Goal: Check status: Check status

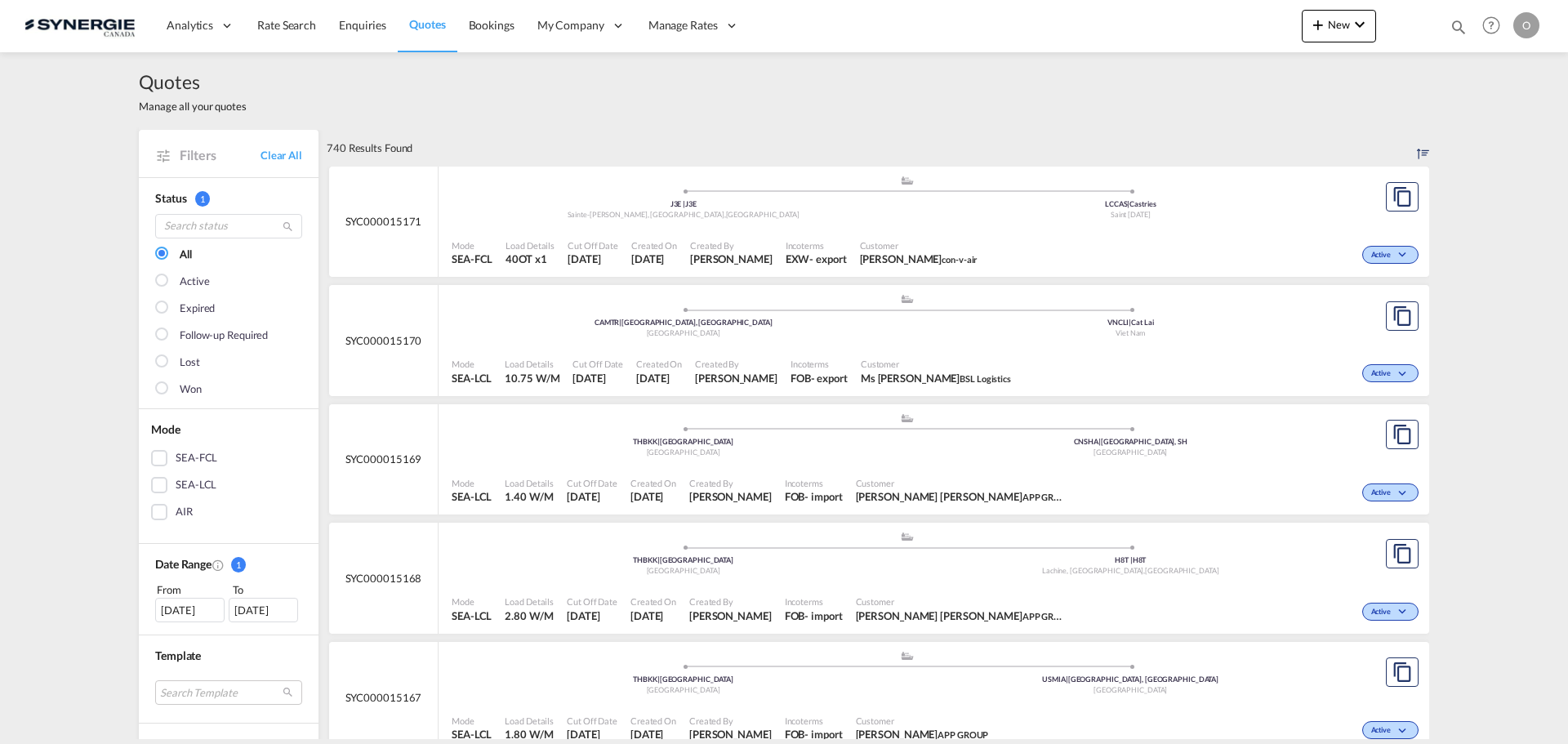
click at [1459, 25] on md-icon "icon-magnify" at bounding box center [1459, 27] width 18 height 18
click at [1199, 28] on select "Bookings Quotes Enquiries" at bounding box center [1198, 27] width 78 height 30
select select "Quotes"
click at [1159, 12] on select "Bookings Quotes Enquiries" at bounding box center [1198, 27] width 78 height 30
click at [1282, 27] on input at bounding box center [1335, 26] width 203 height 29
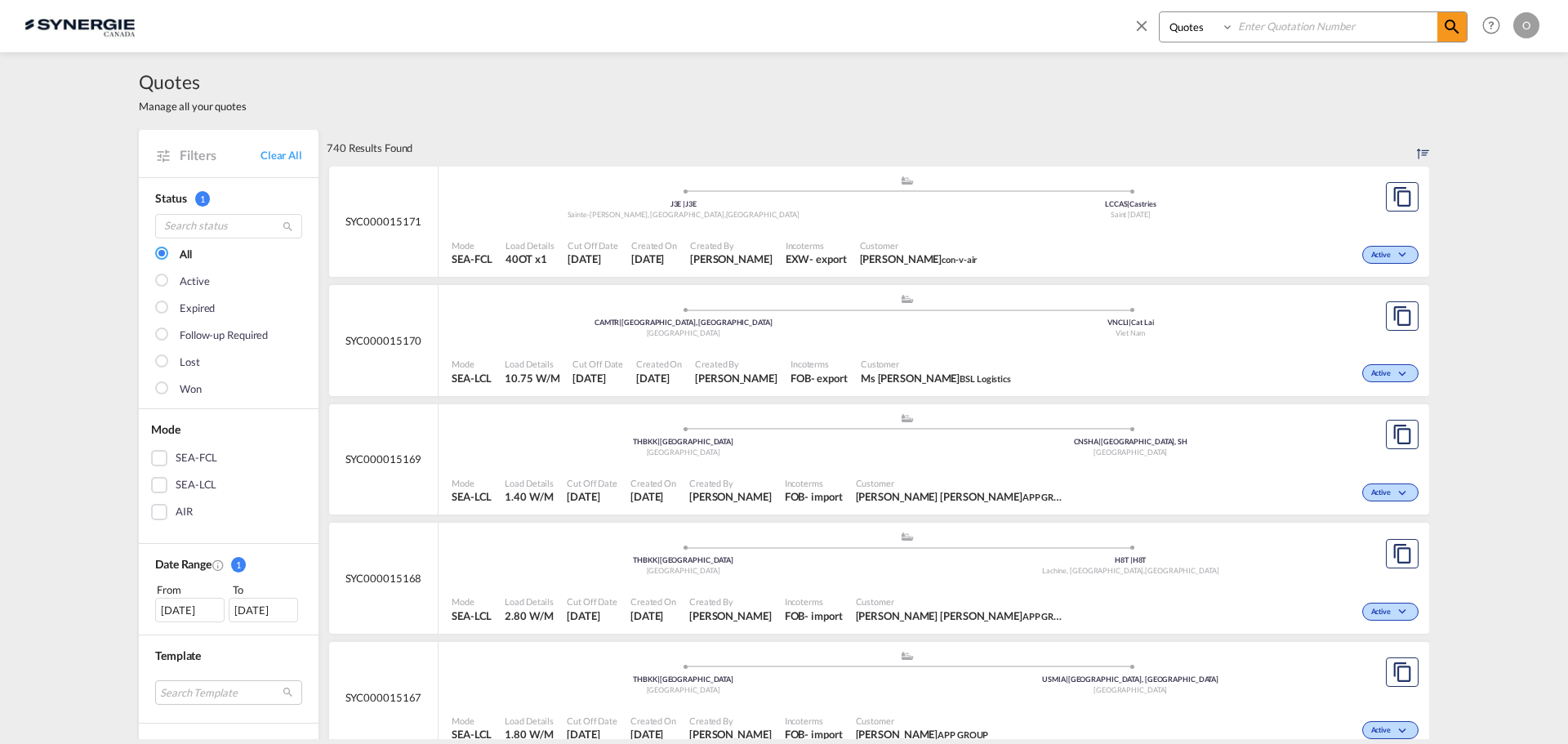
paste input "SYC000014161"
type input "SYC000014161"
click at [1447, 25] on md-icon "icon-magnify" at bounding box center [1452, 27] width 19 height 19
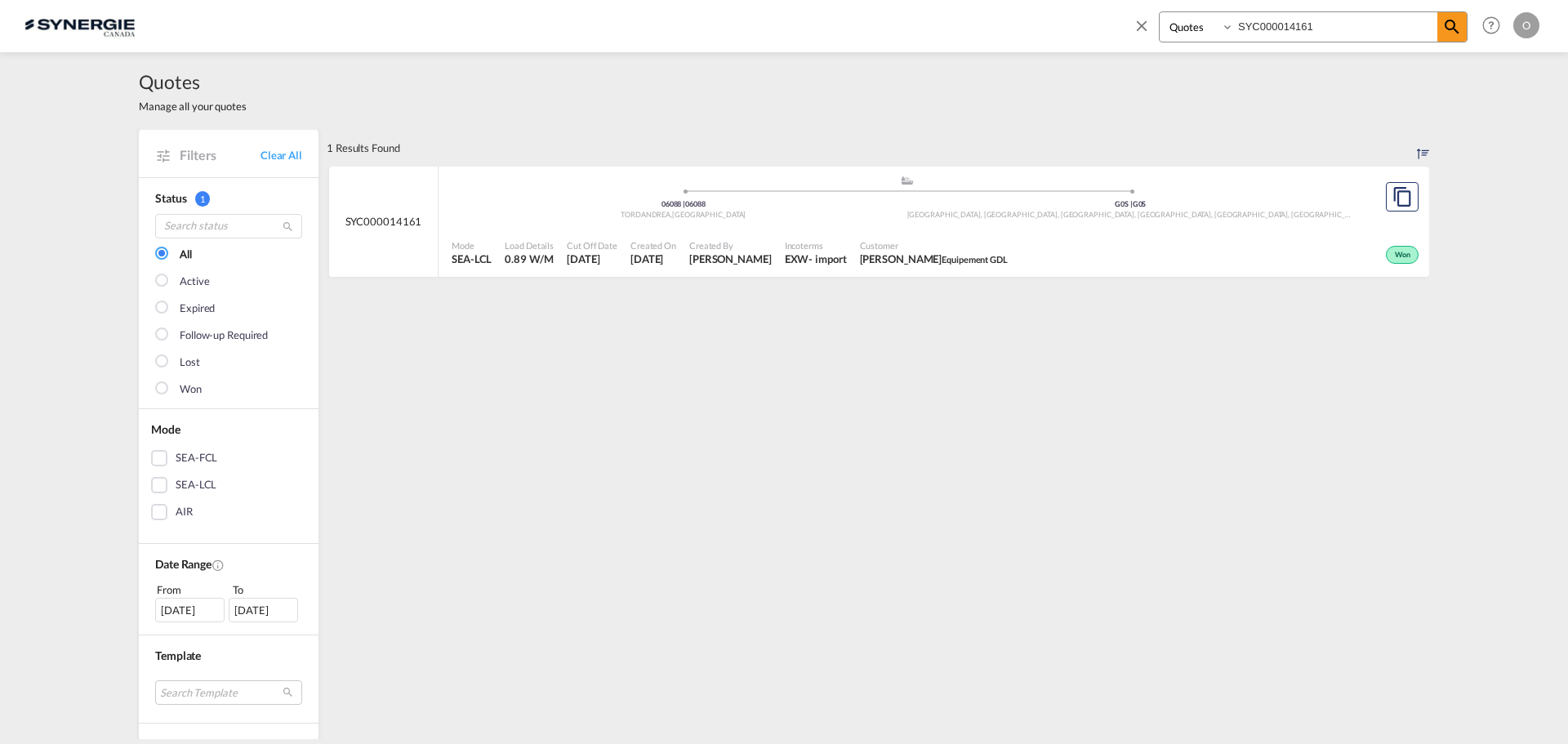
click at [676, 256] on span "[DATE]" at bounding box center [653, 258] width 46 height 15
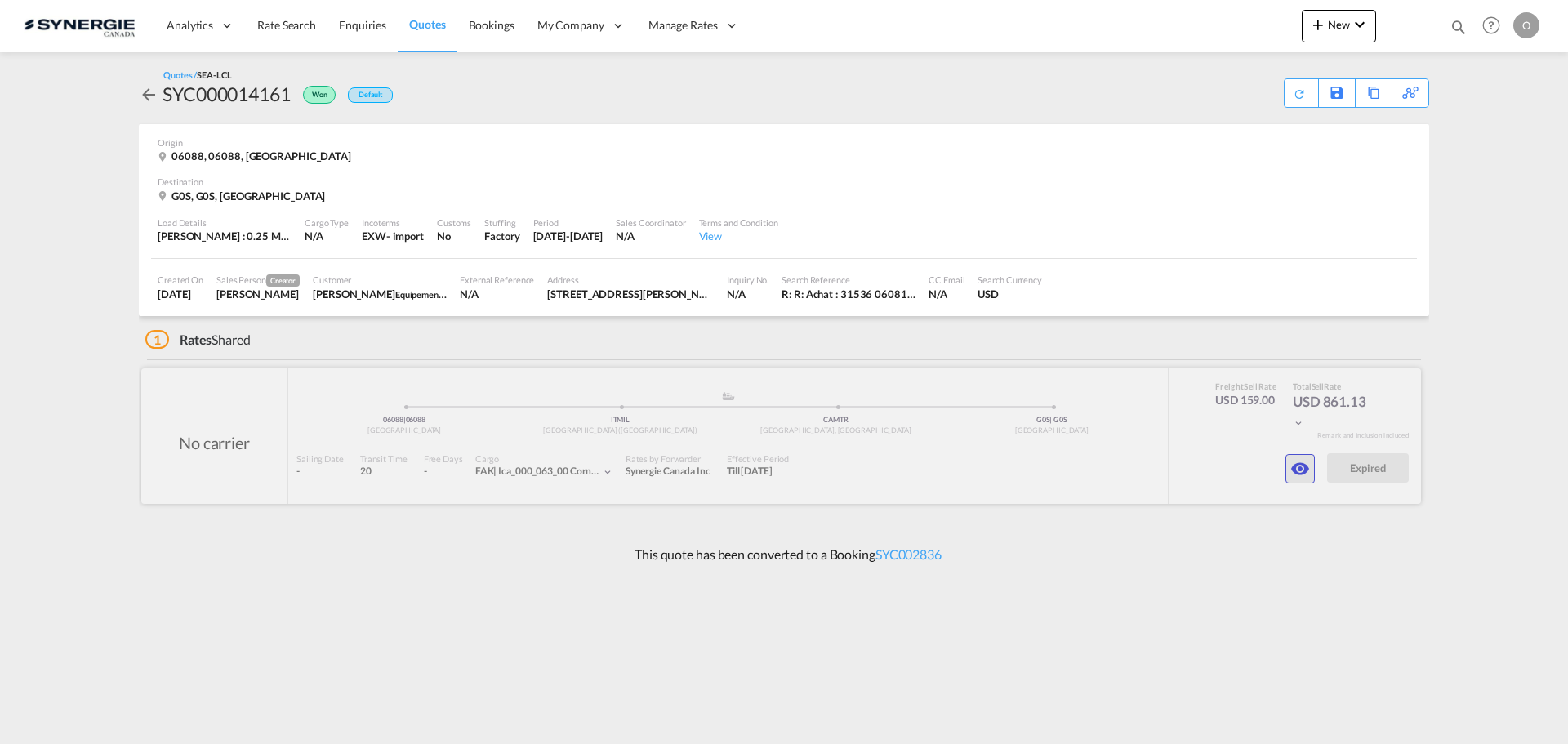
click at [1294, 467] on md-icon "icon-eye" at bounding box center [1300, 468] width 19 height 19
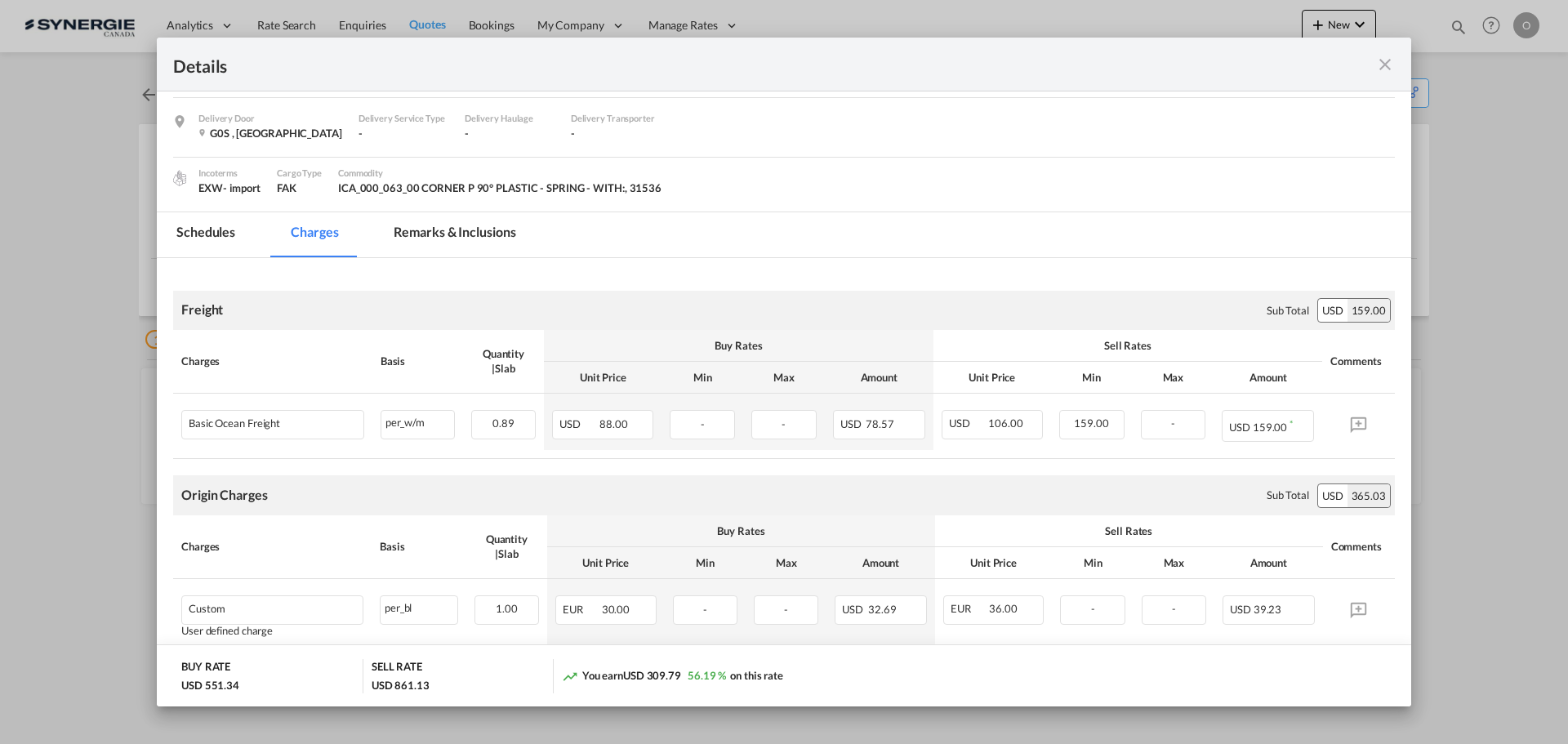
scroll to position [245, 0]
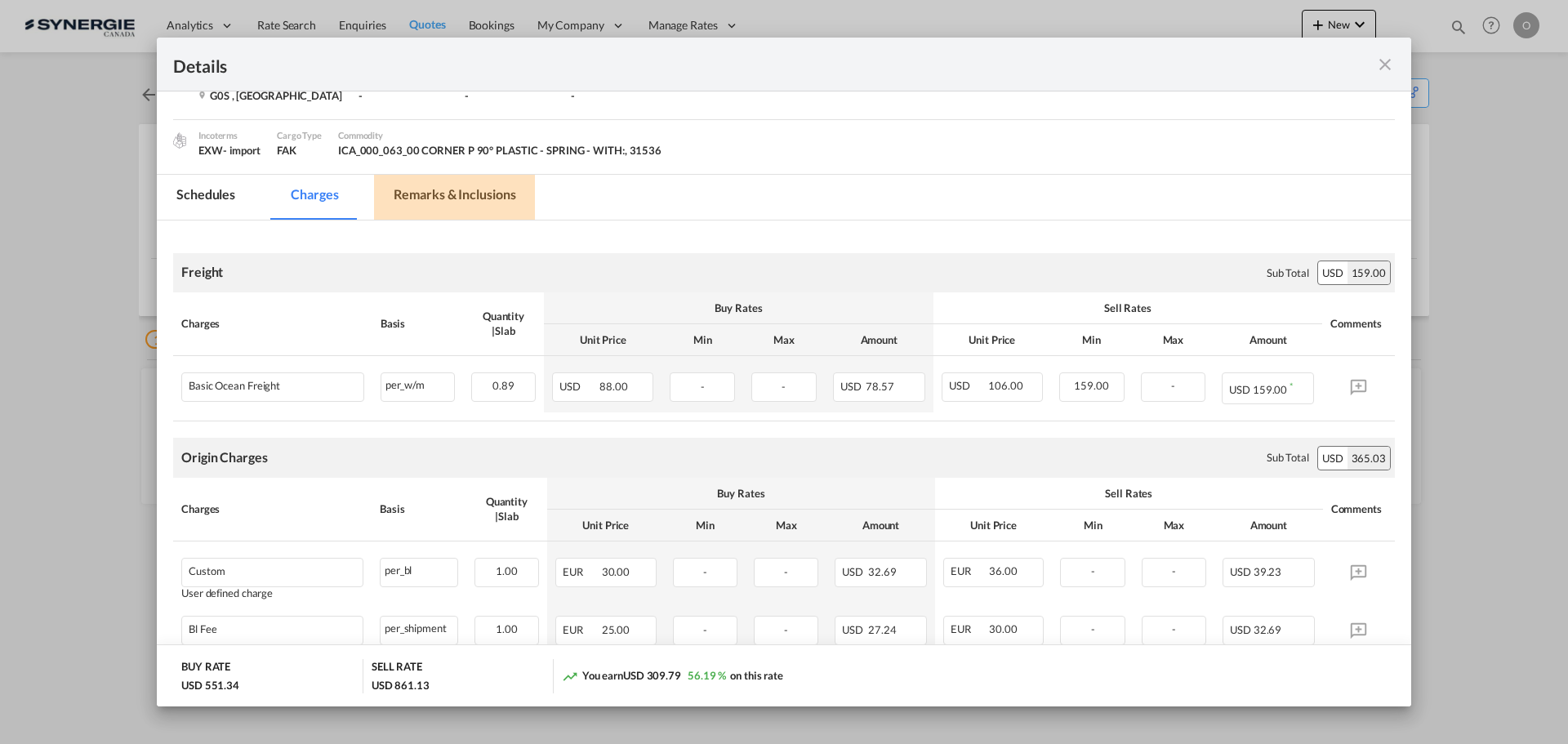
click at [431, 188] on md-tab-item "Remarks & Inclusions" at bounding box center [454, 197] width 161 height 45
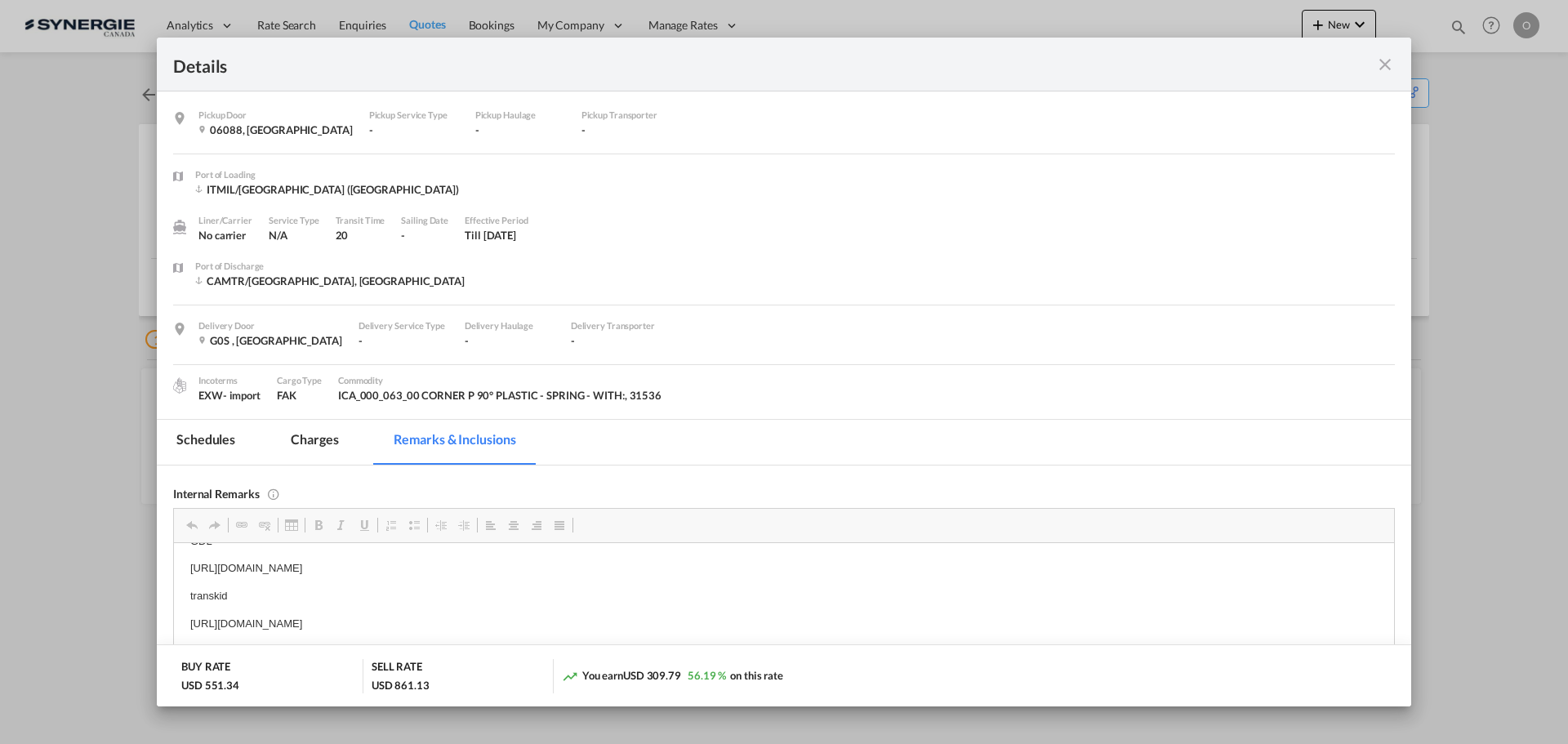
scroll to position [81, 0]
drag, startPoint x: 642, startPoint y: 622, endPoint x: 360, endPoint y: 625, distance: 282.0
click at [287, 598] on p "transkid" at bounding box center [784, 596] width 1187 height 18
drag, startPoint x: 632, startPoint y: 621, endPoint x: 186, endPoint y: 623, distance: 446.0
click at [186, 623] on html "UBV [URL][DOMAIN_NAME] GDL [URL][DOMAIN_NAME] transkid [URL][DOMAIN_NAME] IMPOR…" at bounding box center [784, 650] width 1220 height 381
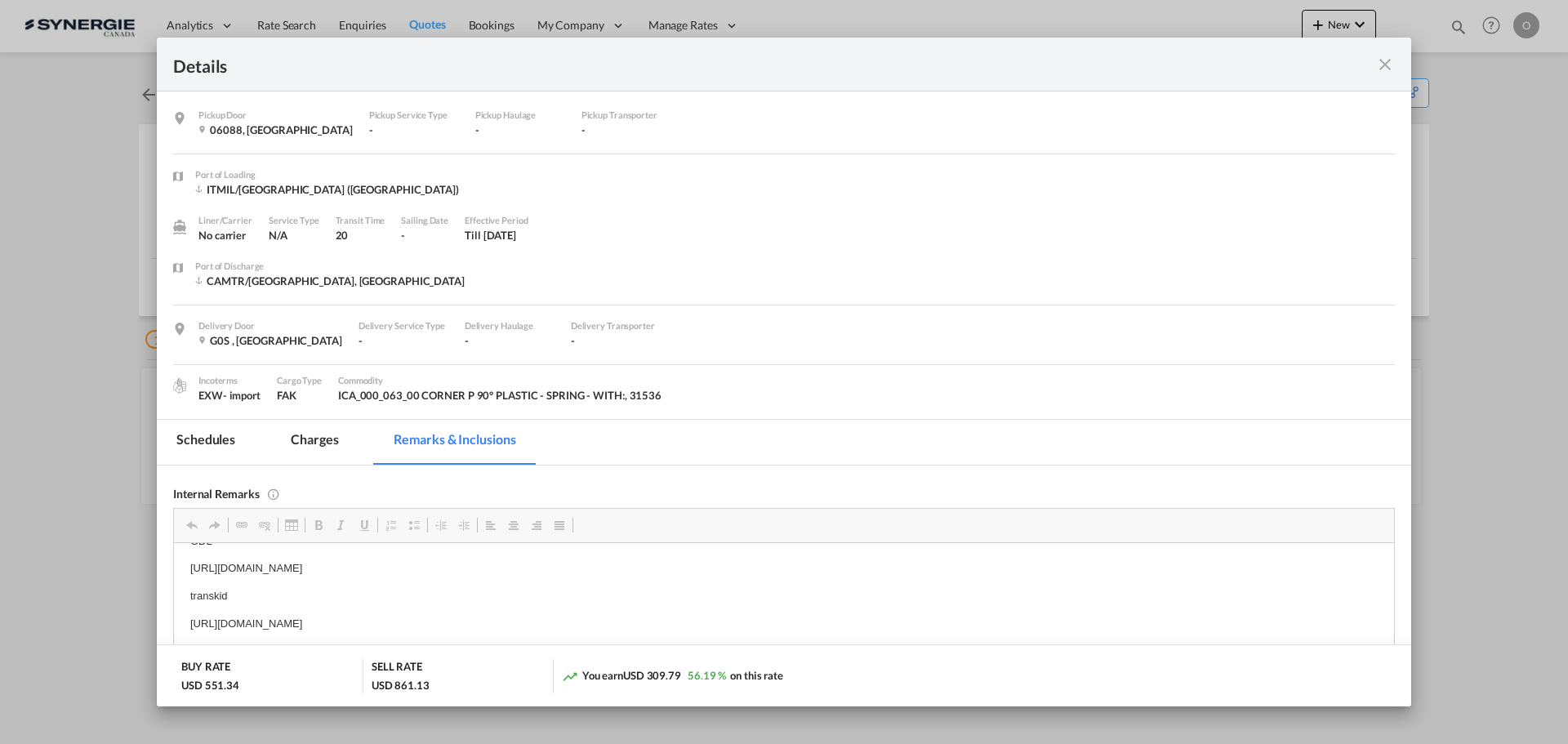
copy p "[URL][DOMAIN_NAME]"
